Goal: Task Accomplishment & Management: Use online tool/utility

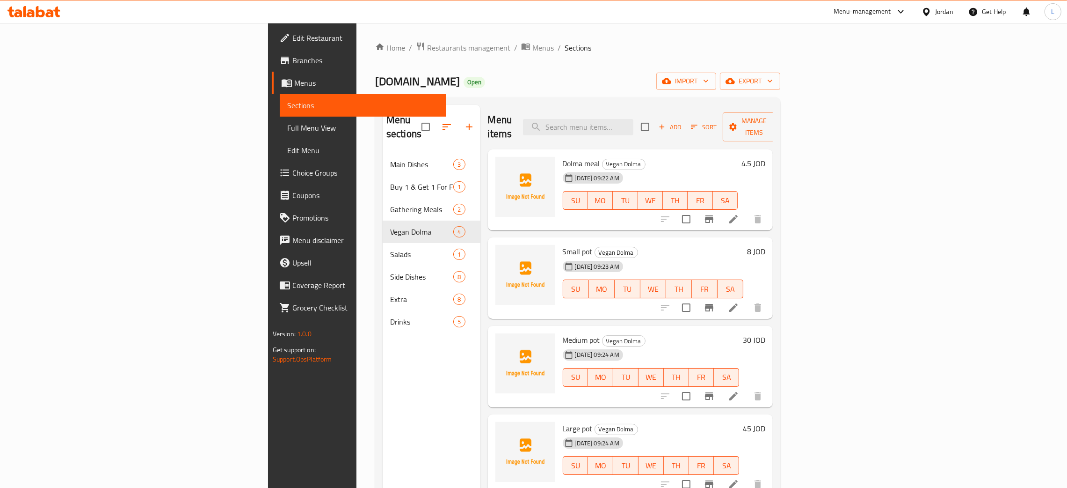
click at [53, 10] on icon at bounding box center [33, 11] width 53 height 11
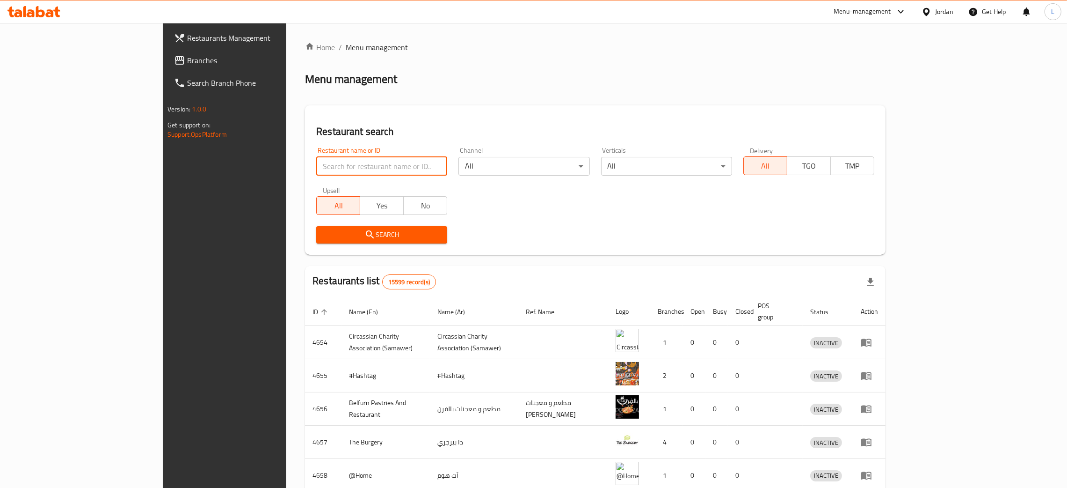
click at [352, 162] on input "search" at bounding box center [381, 166] width 131 height 19
type input "deli and the juice"
click button "Search" at bounding box center [381, 234] width 131 height 17
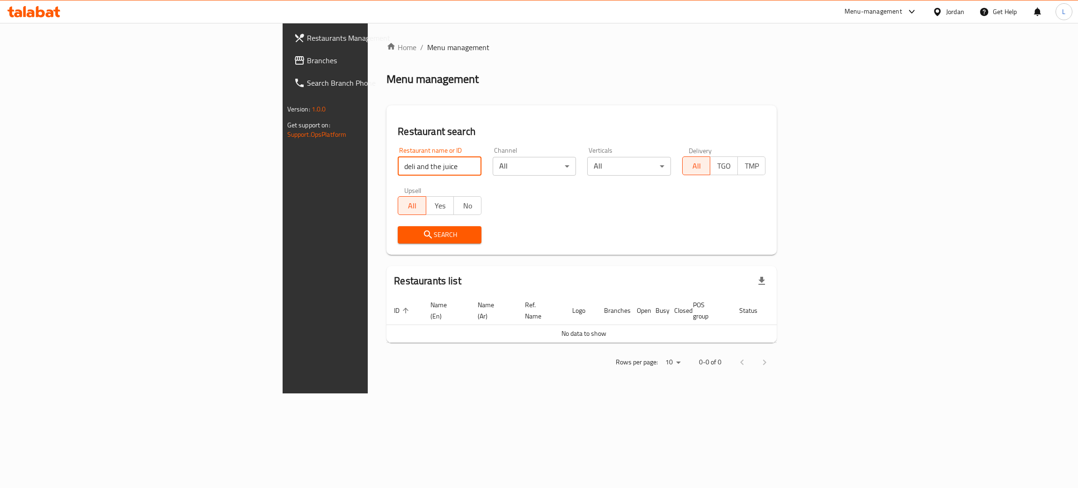
click at [398, 164] on input "deli and the juice" at bounding box center [440, 166] width 84 height 19
type input "d"
type input "the juice"
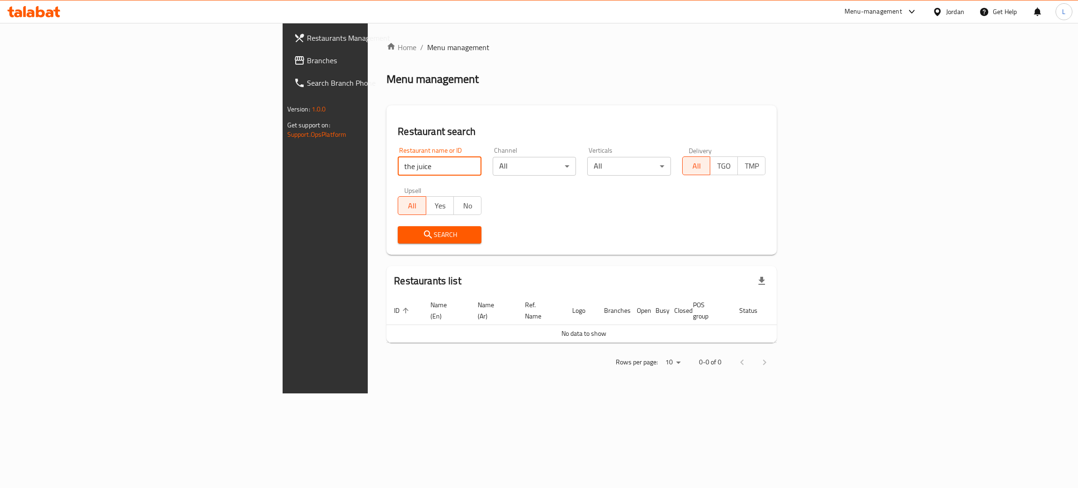
click button "Search" at bounding box center [440, 234] width 84 height 17
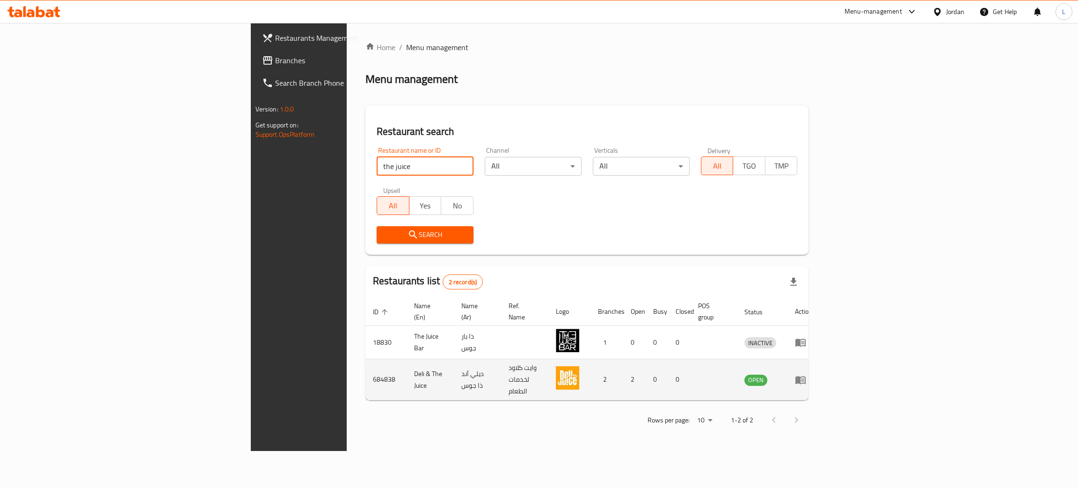
click at [806, 374] on icon "enhanced table" at bounding box center [800, 379] width 11 height 11
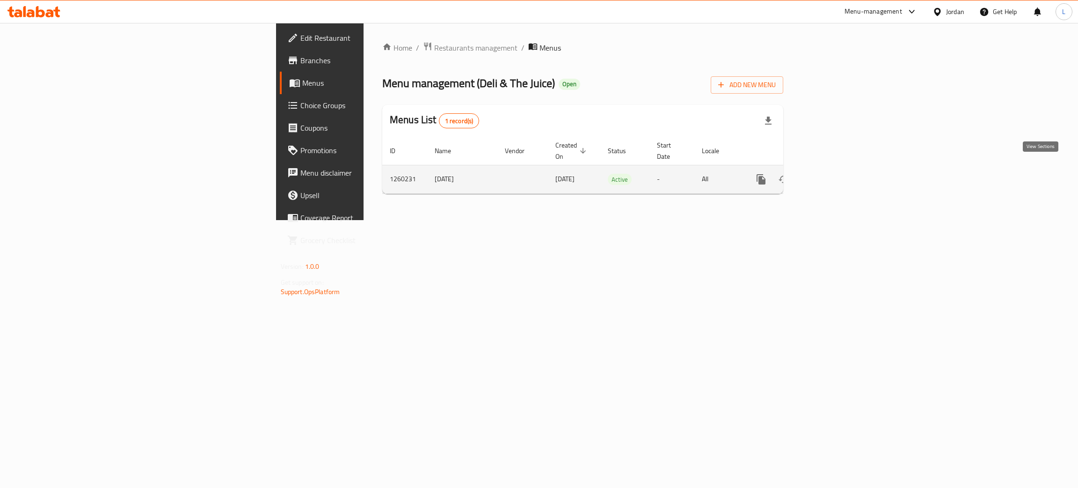
click at [840, 168] on link "enhanced table" at bounding box center [828, 179] width 22 height 22
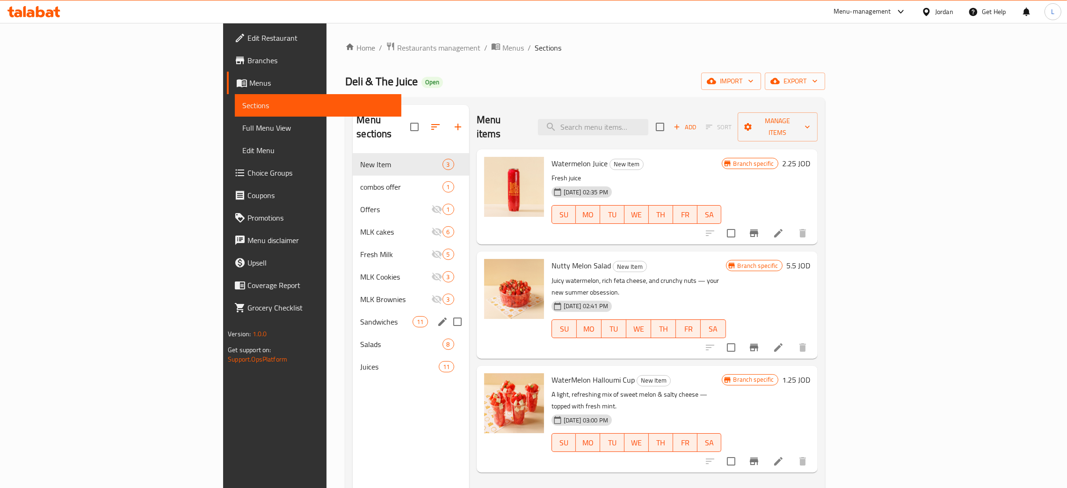
click at [353, 310] on div "Sandwiches 11" at bounding box center [411, 321] width 116 height 22
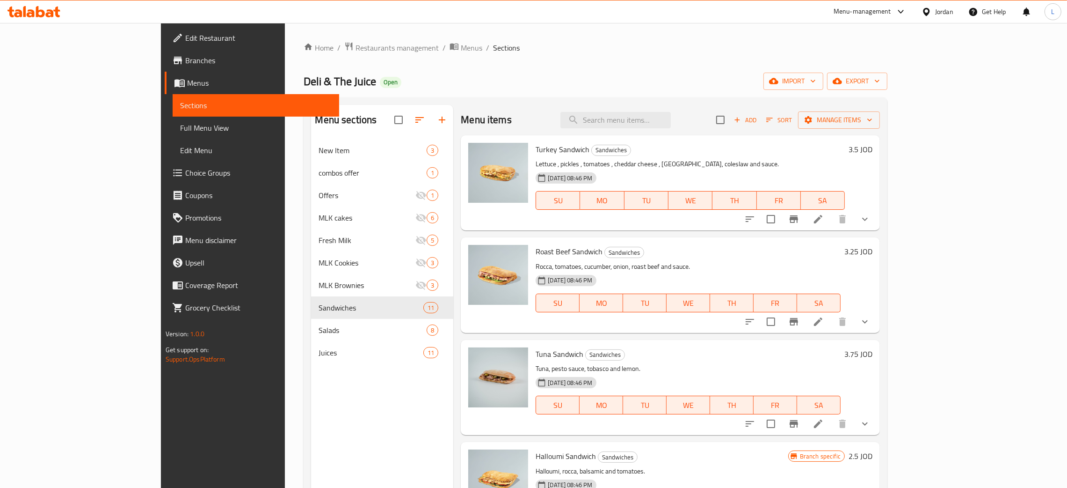
click at [758, 116] on span "Add" at bounding box center [745, 120] width 25 height 11
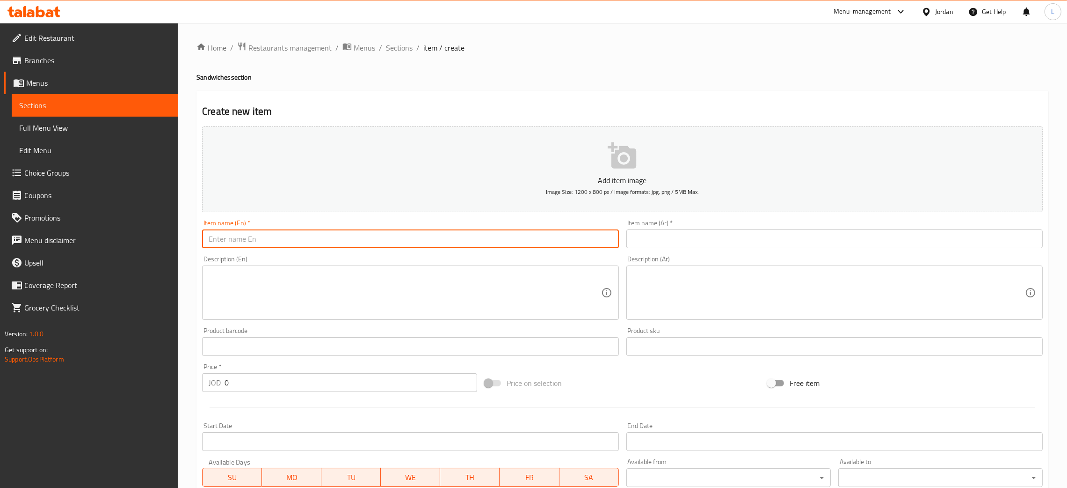
click at [422, 241] on input "text" at bounding box center [410, 238] width 416 height 19
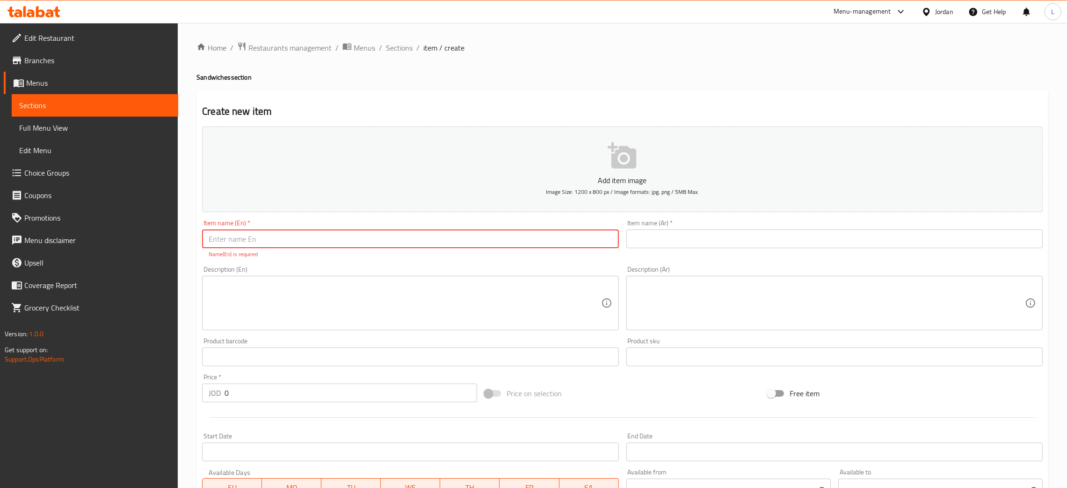
click at [673, 224] on div "Item name (Ar)   * Item name (Ar) *" at bounding box center [835, 233] width 416 height 29
drag, startPoint x: 667, startPoint y: 236, endPoint x: 599, endPoint y: 238, distance: 67.9
click at [667, 236] on input "text" at bounding box center [835, 238] width 416 height 19
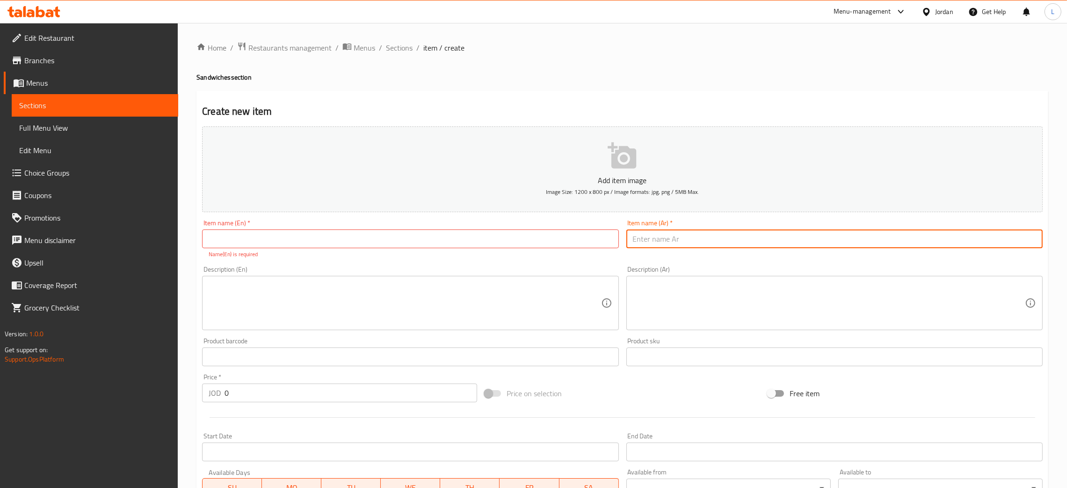
paste input "ساندويش سيزر"
type input "ساندويش سيزر"
click at [540, 245] on input "text" at bounding box center [410, 238] width 416 height 19
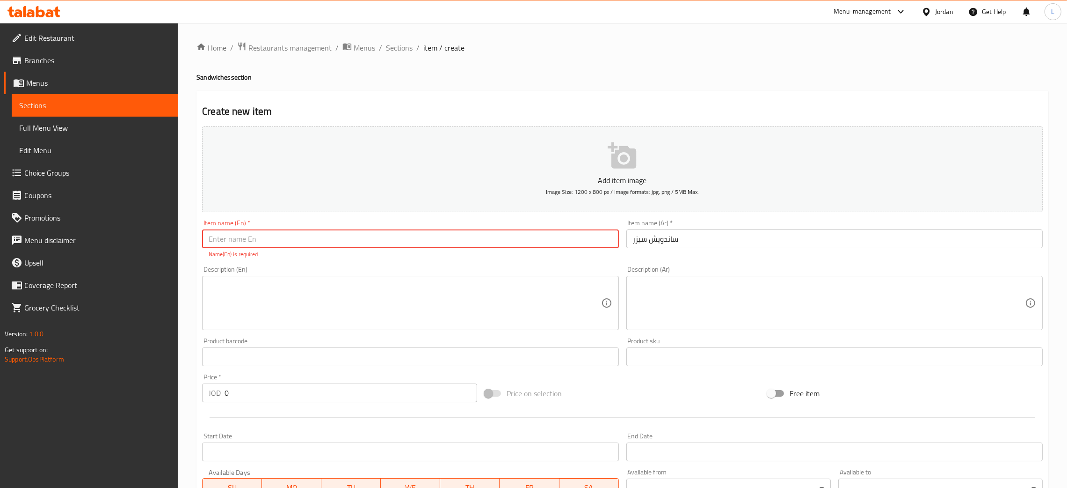
paste input "Caesar sandwich"
type input "Caesar sandwich"
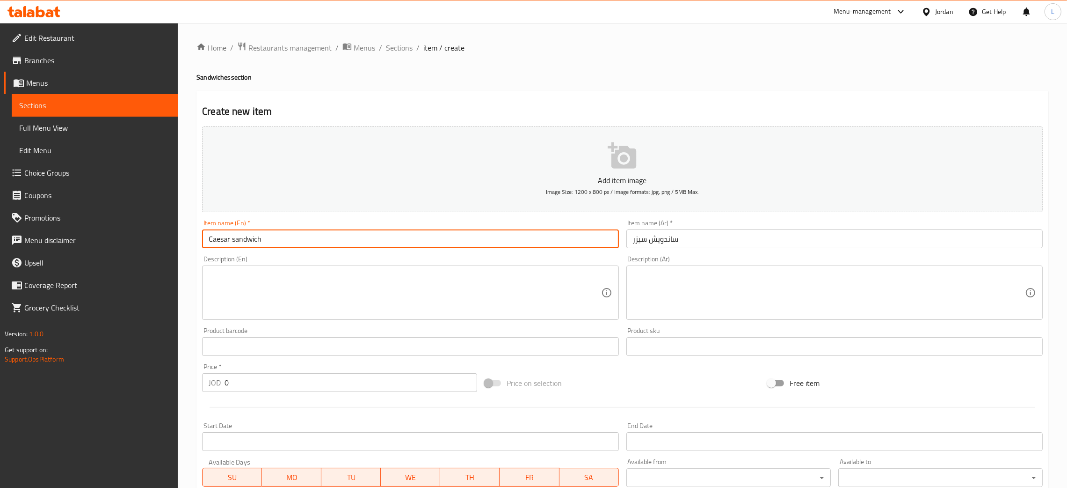
click at [317, 290] on textarea at bounding box center [405, 292] width 392 height 44
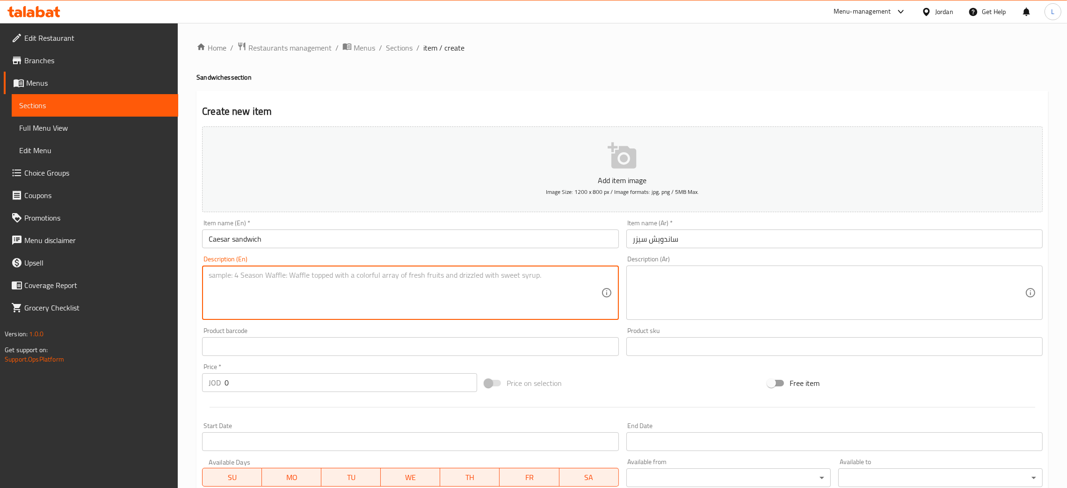
paste textarea "Chicken, lettuce, toasted bread, Parmesan cheese, dressing"
type textarea "Chicken, lettuce, toasted bread, Parmesan cheese, dressing"
click at [739, 303] on textarea at bounding box center [829, 292] width 392 height 44
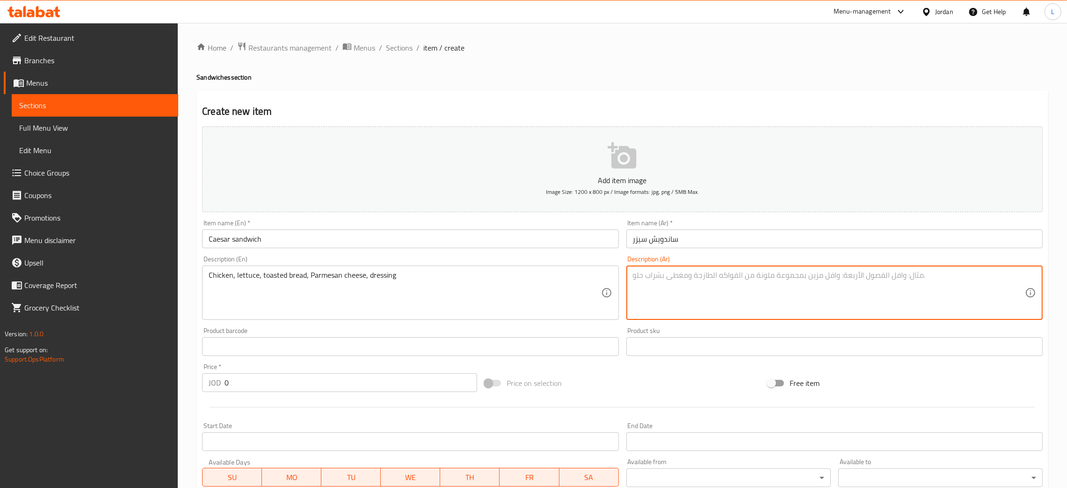
paste textarea "دجاج، خس، خبز محمص، جبن بارميزان، صلصة"
type textarea "دجاج، خس، خبز محمص، جبن بارميزان، صلصة"
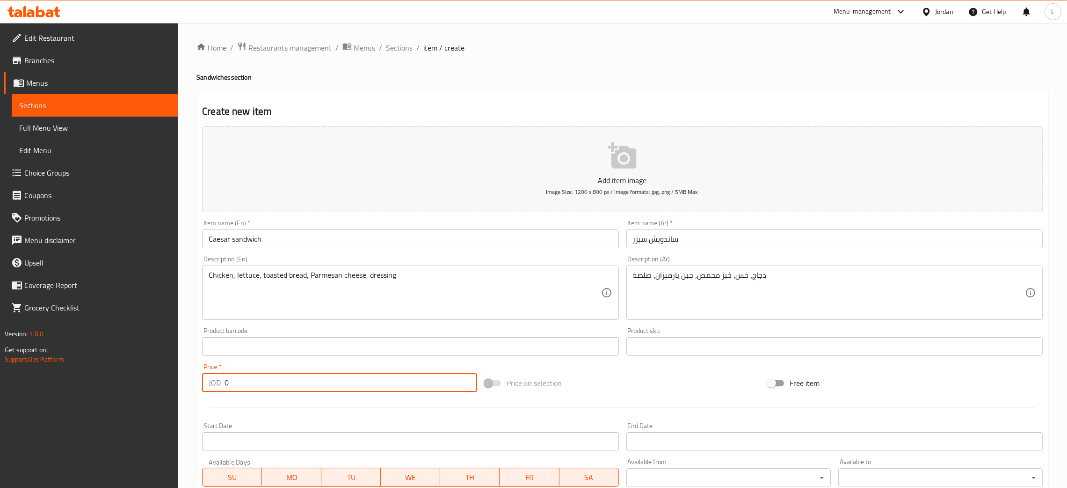
click at [314, 373] on input "0" at bounding box center [351, 382] width 253 height 19
paste input "3.75"
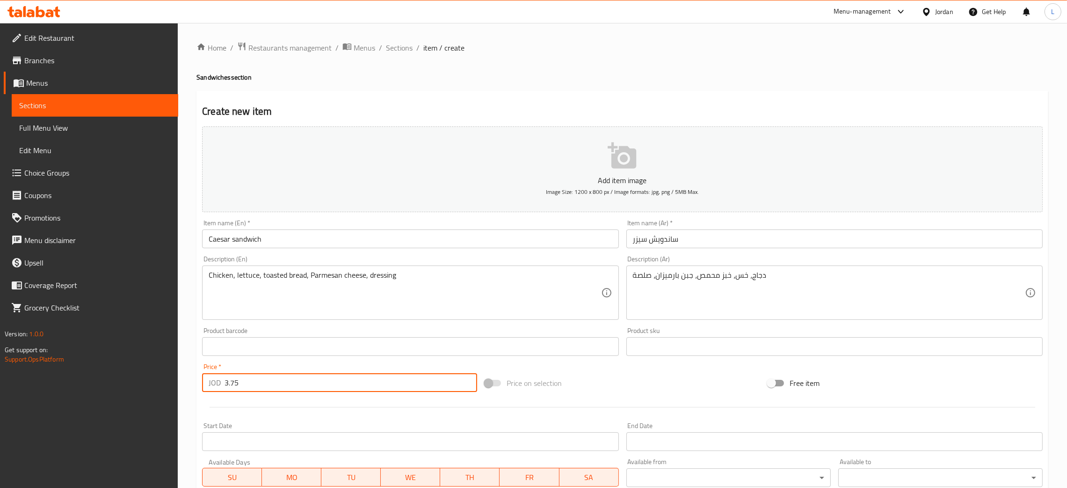
type input "3.75"
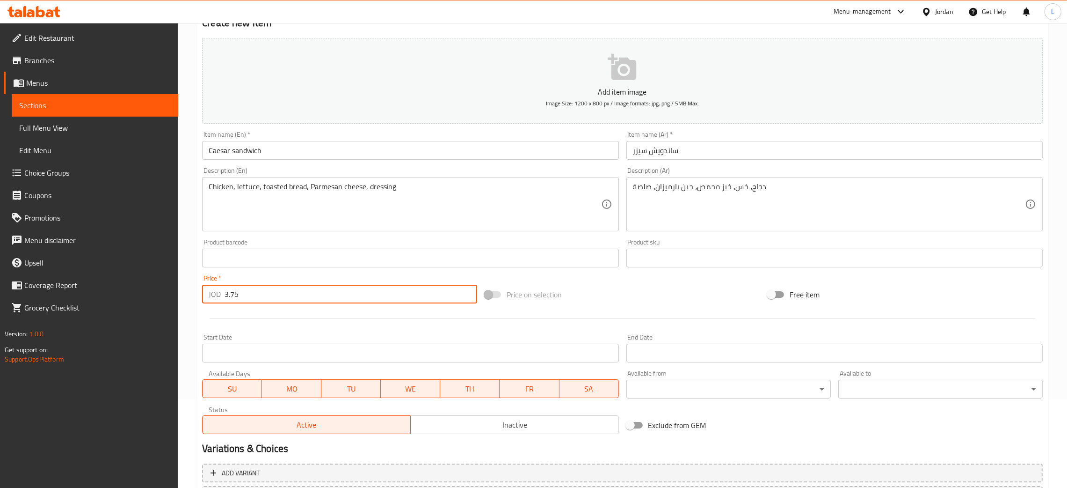
scroll to position [172, 0]
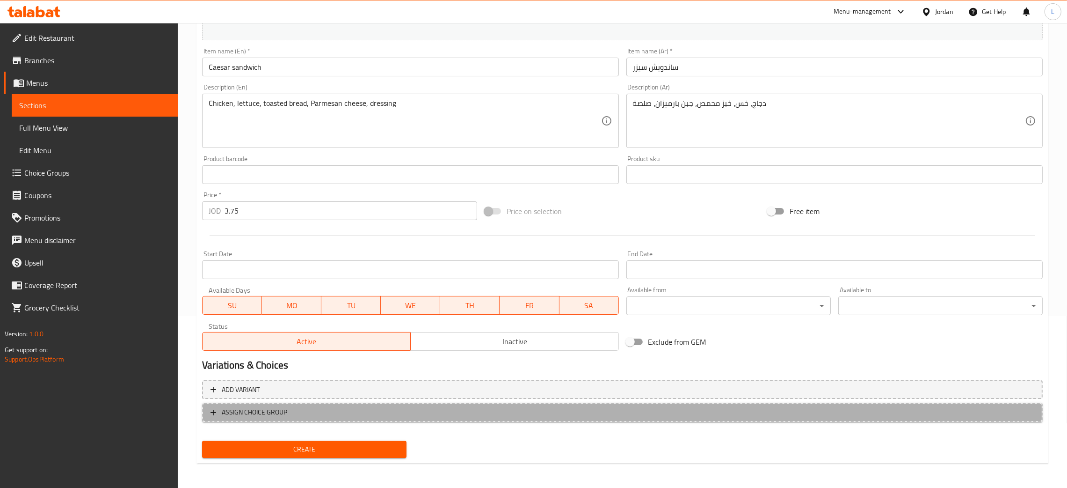
click at [347, 406] on span "ASSIGN CHOICE GROUP" at bounding box center [623, 412] width 824 height 12
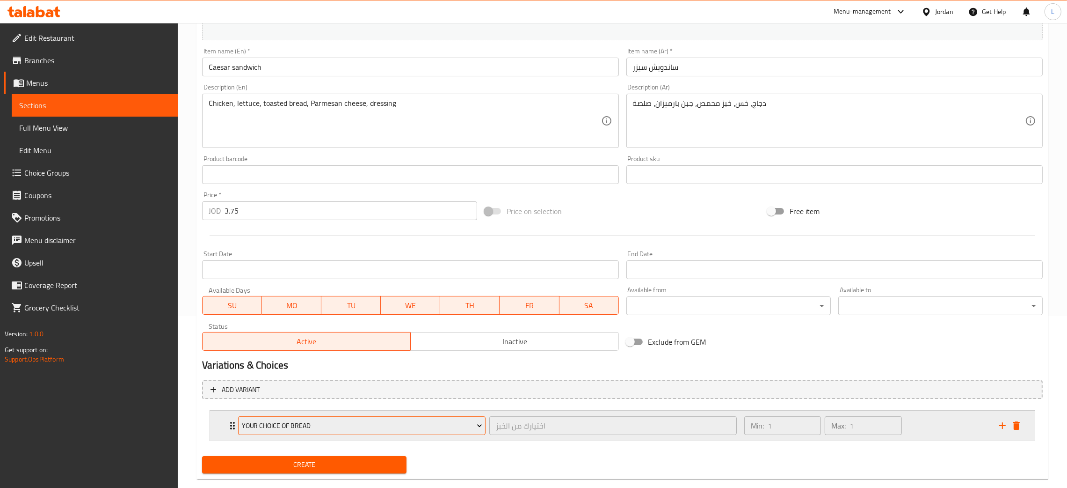
click at [277, 426] on span "Your Choice Of Bread" at bounding box center [362, 426] width 241 height 12
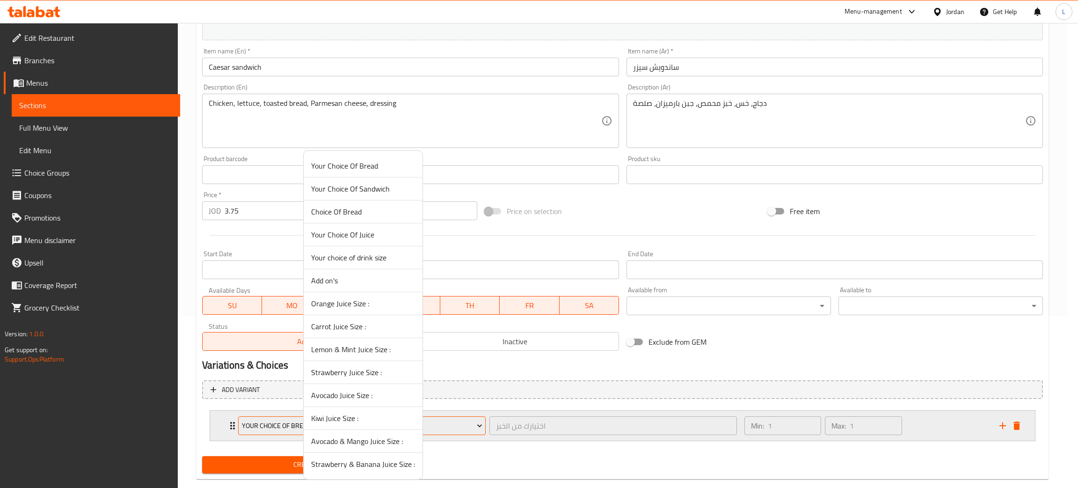
click at [277, 426] on div at bounding box center [539, 244] width 1078 height 488
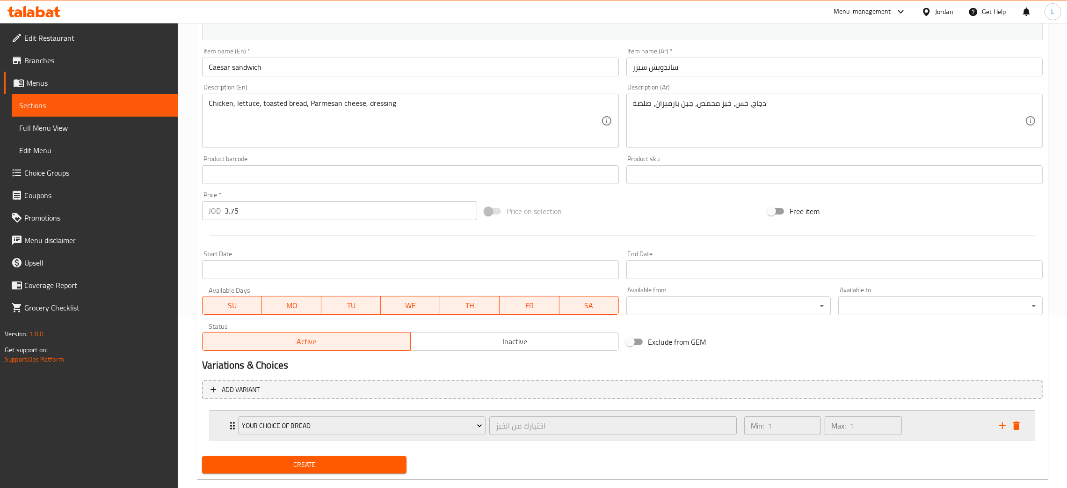
click at [226, 425] on div "Your Choice Of Bread اختيارك من الخبز ​ Min: 1 ​ Max: 1 ​" at bounding box center [622, 425] width 825 height 30
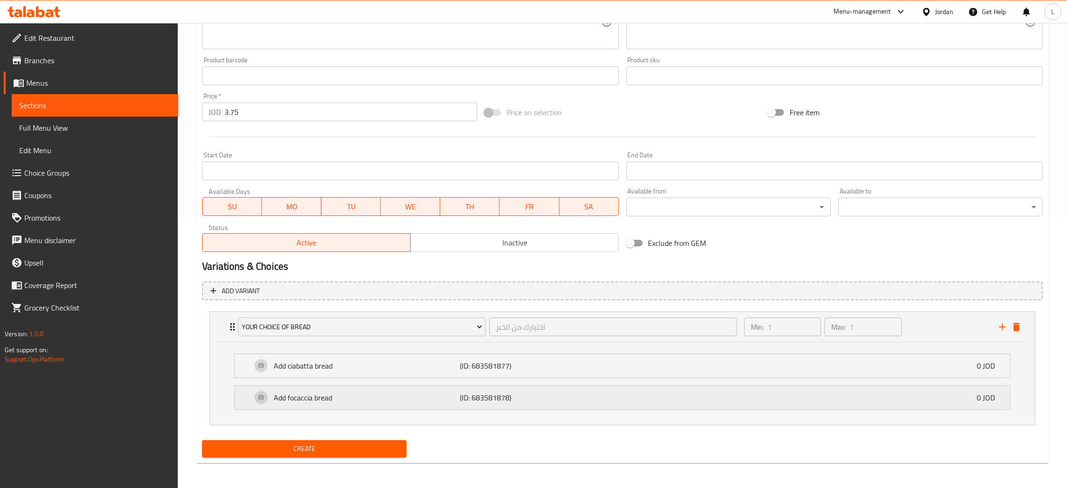
scroll to position [271, 0]
click at [364, 443] on span "Create" at bounding box center [305, 448] width 190 height 12
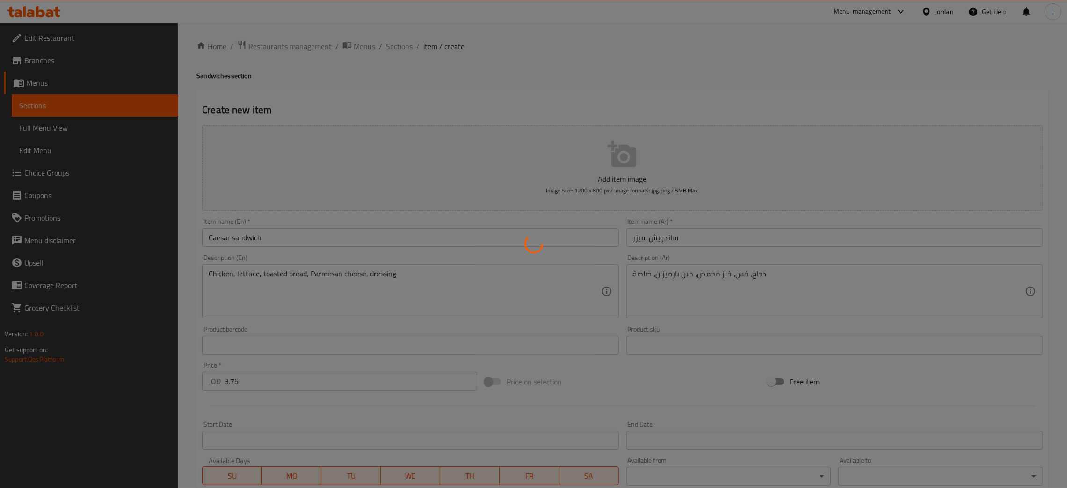
scroll to position [0, 0]
type input "0"
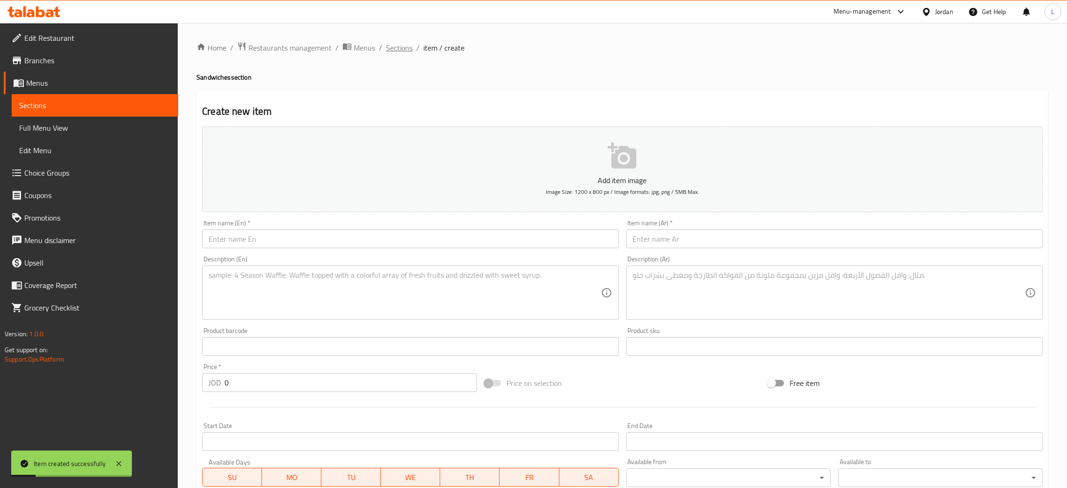
click at [395, 42] on span "Sections" at bounding box center [399, 47] width 27 height 11
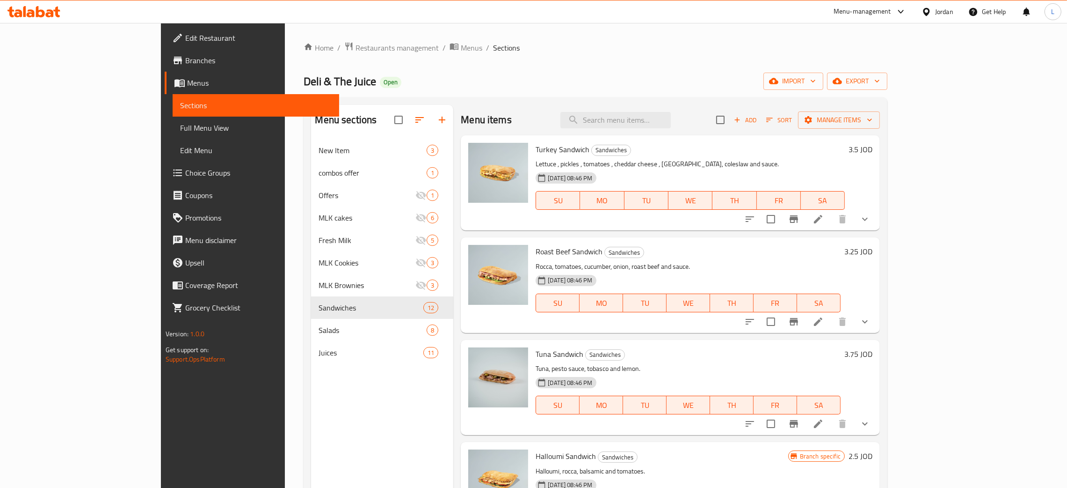
click at [30, 10] on icon at bounding box center [31, 13] width 8 height 8
